Goal: Book appointment/travel/reservation

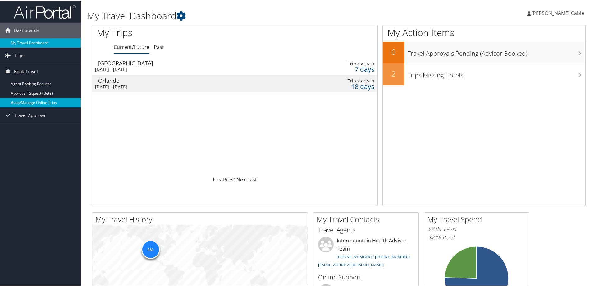
click at [29, 106] on link "Book/Manage Online Trips" at bounding box center [40, 101] width 81 height 9
